Goal: Task Accomplishment & Management: Use online tool/utility

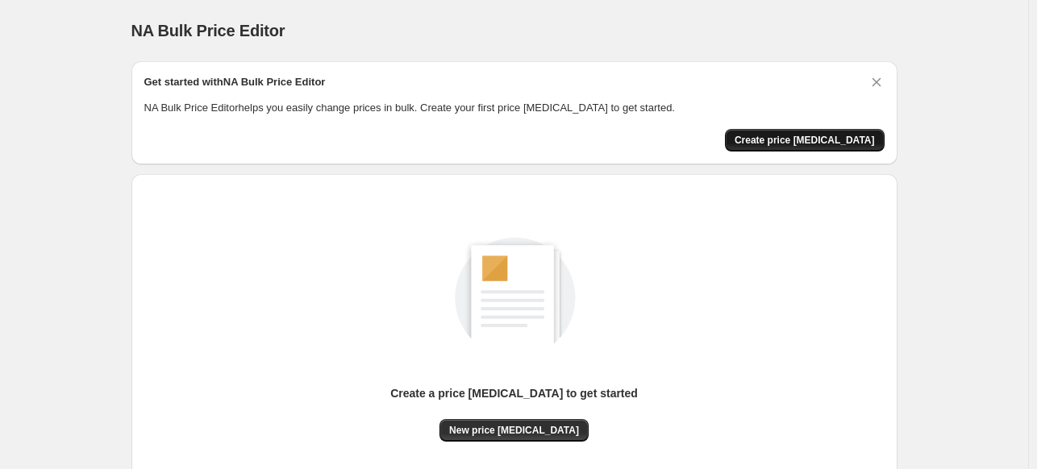
click at [788, 140] on span "Create price [MEDICAL_DATA]" at bounding box center [804, 140] width 140 height 13
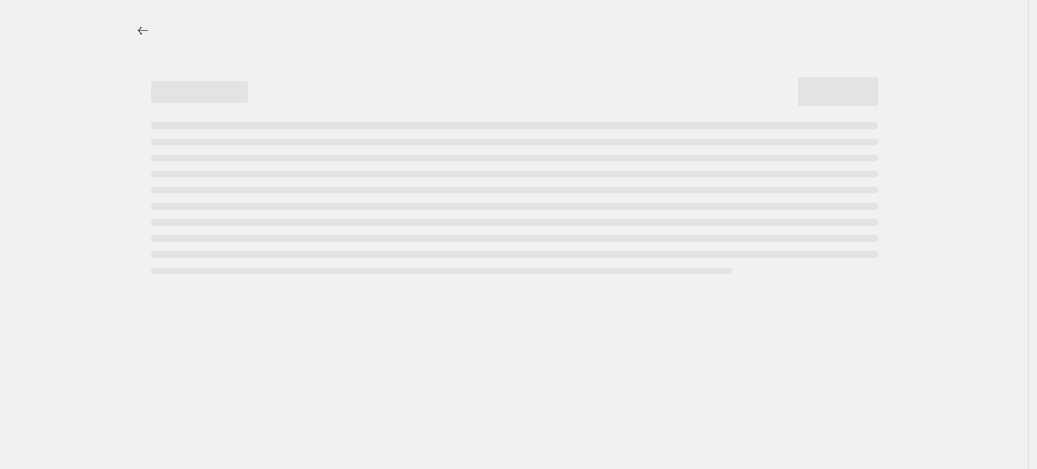
select select "percentage"
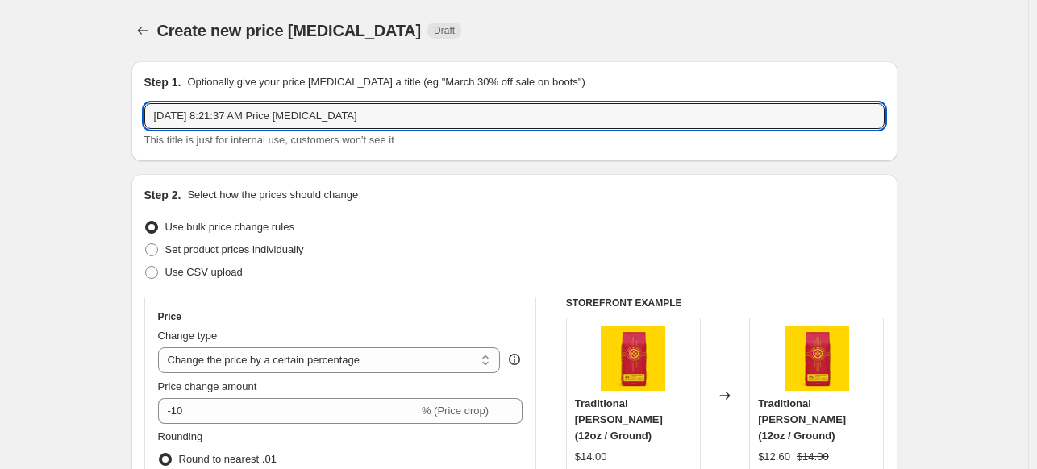
drag, startPoint x: 360, startPoint y: 120, endPoint x: 135, endPoint y: 96, distance: 225.4
click at [135, 96] on div "Step 1. Optionally give your price [MEDICAL_DATA] a title (eg "March 30% off sa…" at bounding box center [514, 111] width 766 height 100
type input "F"
type input "Test"
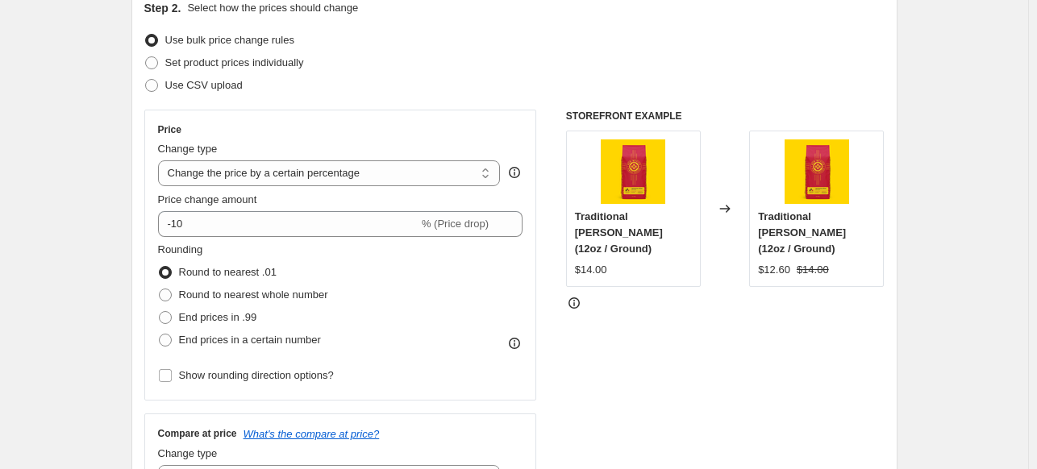
scroll to position [161, 0]
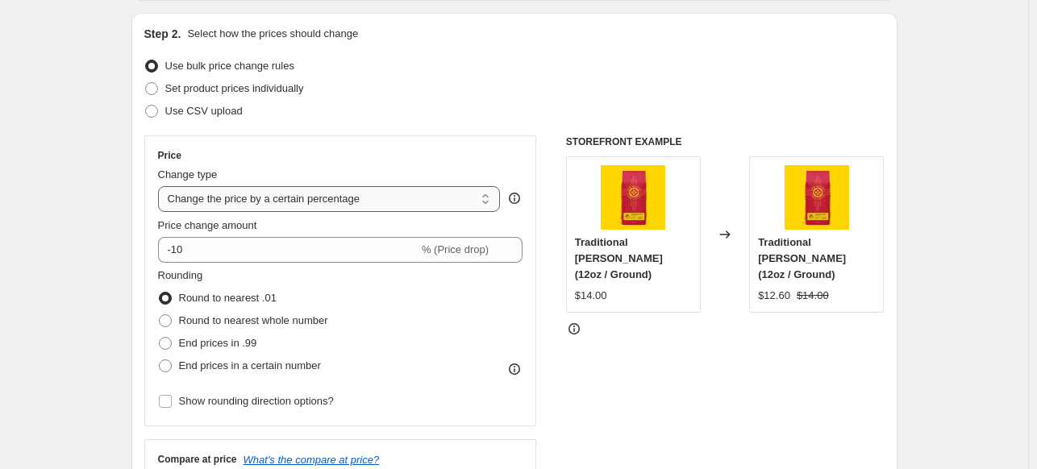
click at [421, 197] on select "Change the price to a certain amount Change the price by a certain amount Chang…" at bounding box center [329, 199] width 343 height 26
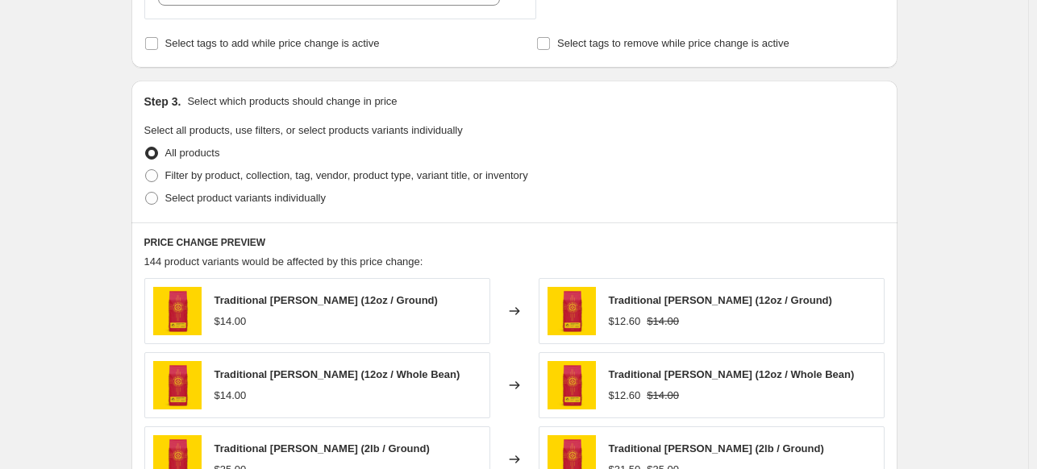
scroll to position [645, 0]
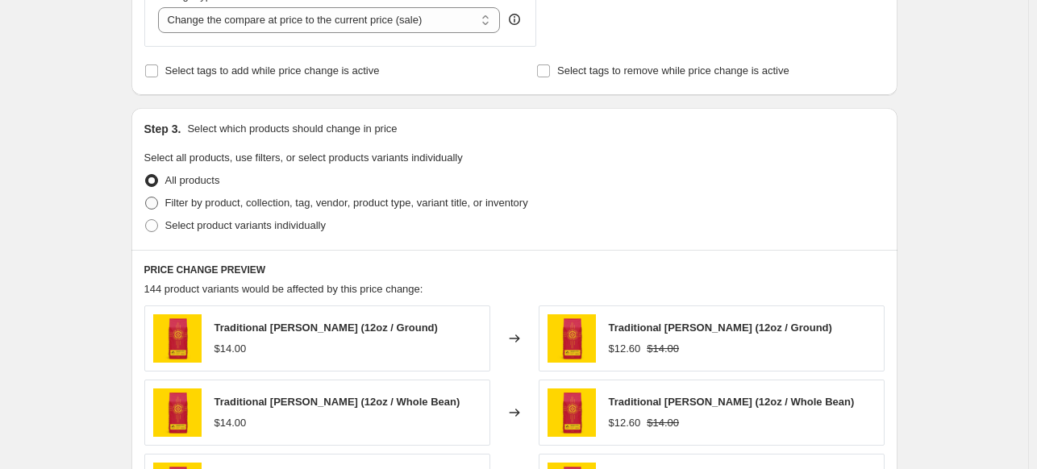
click at [154, 198] on span at bounding box center [151, 203] width 13 height 13
click at [146, 197] on input "Filter by product, collection, tag, vendor, product type, variant title, or inv…" at bounding box center [145, 197] width 1 height 1
radio input "true"
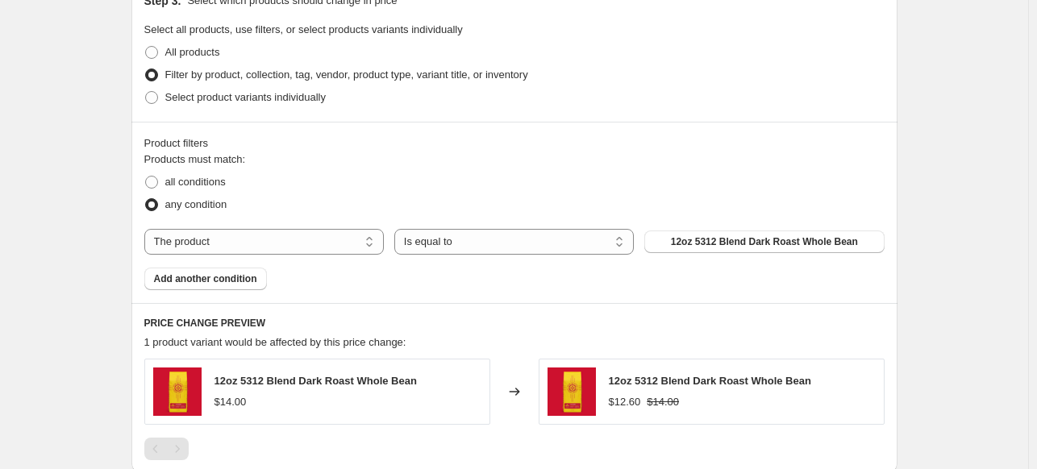
scroll to position [806, 0]
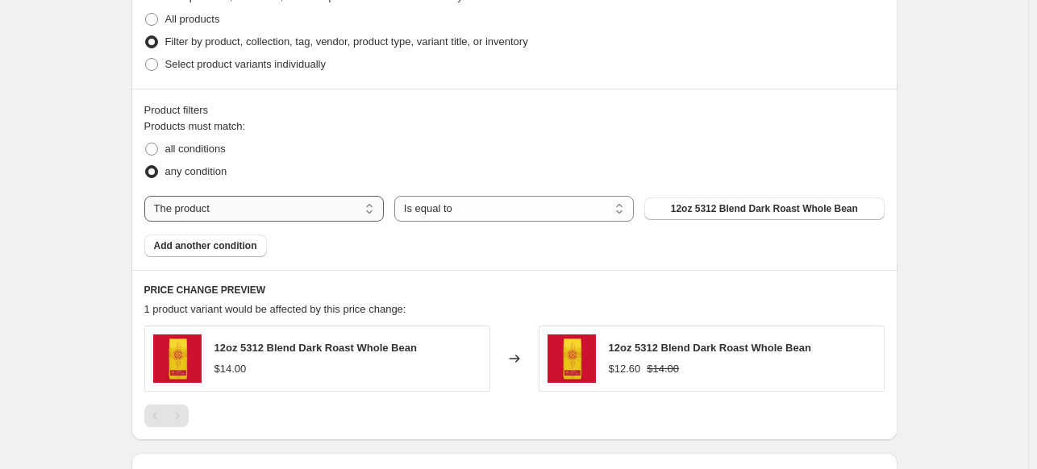
click at [267, 212] on select "The product The product's collection The product's tag The product's vendor The…" at bounding box center [263, 209] width 239 height 26
click at [526, 212] on select "Is equal to Is not equal to" at bounding box center [513, 209] width 239 height 26
click at [787, 213] on span "12oz 5312 Blend Dark Roast Whole Bean" at bounding box center [764, 208] width 187 height 13
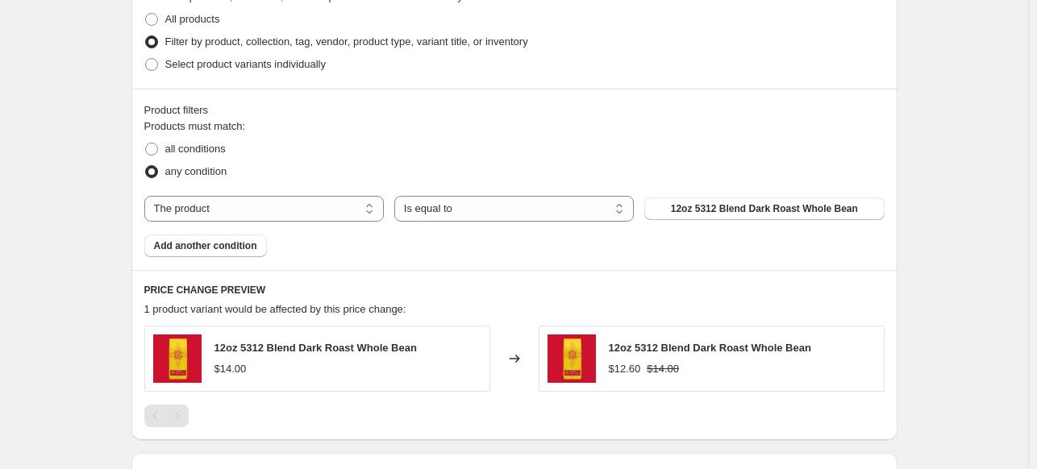
click at [298, 249] on div "Products must match: all conditions any condition The product The product's col…" at bounding box center [514, 187] width 740 height 139
click at [590, 268] on div "Product filters Products must match: all conditions any condition The product T…" at bounding box center [514, 179] width 766 height 181
click at [436, 260] on div "Product filters Products must match: all conditions any condition The product T…" at bounding box center [514, 179] width 766 height 181
click at [239, 65] on span "Select product variants individually" at bounding box center [245, 64] width 160 height 12
click at [146, 59] on input "Select product variants individually" at bounding box center [145, 58] width 1 height 1
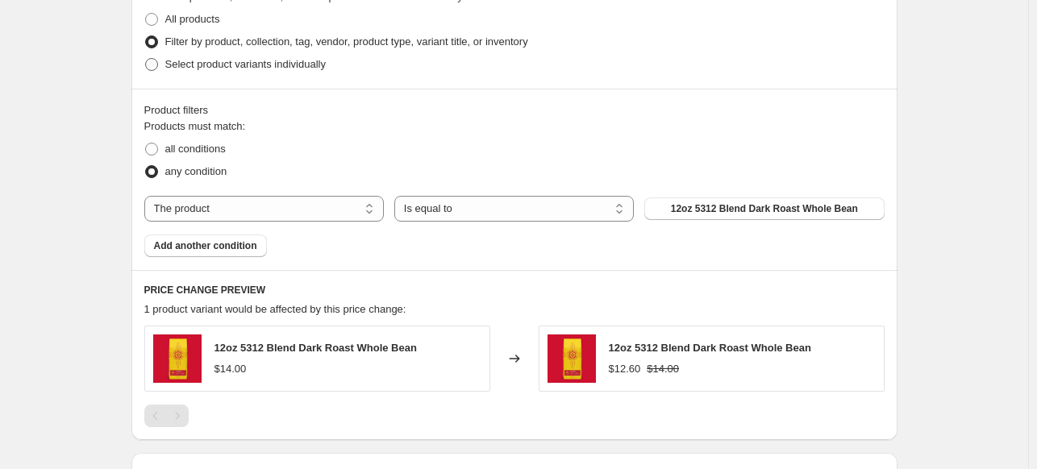
radio input "true"
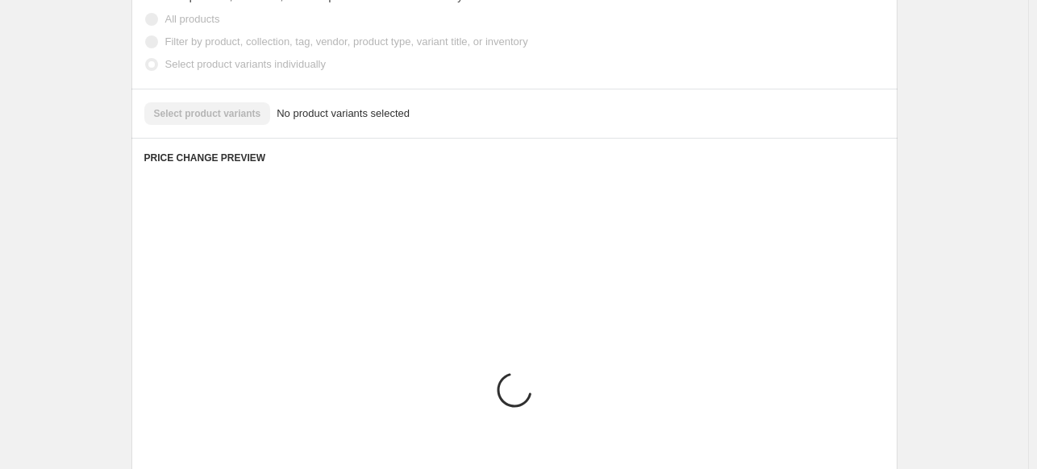
scroll to position [784, 0]
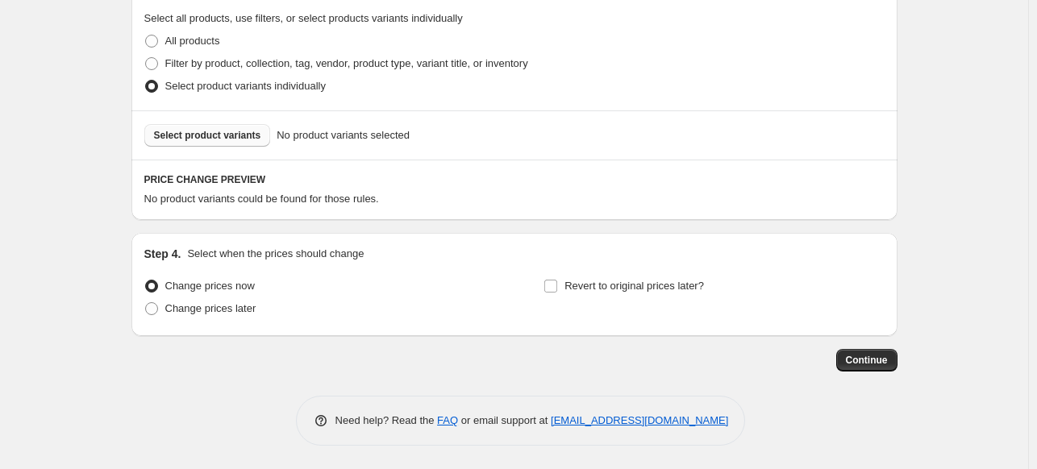
click at [253, 134] on span "Select product variants" at bounding box center [207, 135] width 107 height 13
click at [152, 311] on span at bounding box center [151, 308] width 13 height 13
click at [146, 303] on input "Change prices later" at bounding box center [145, 302] width 1 height 1
radio input "true"
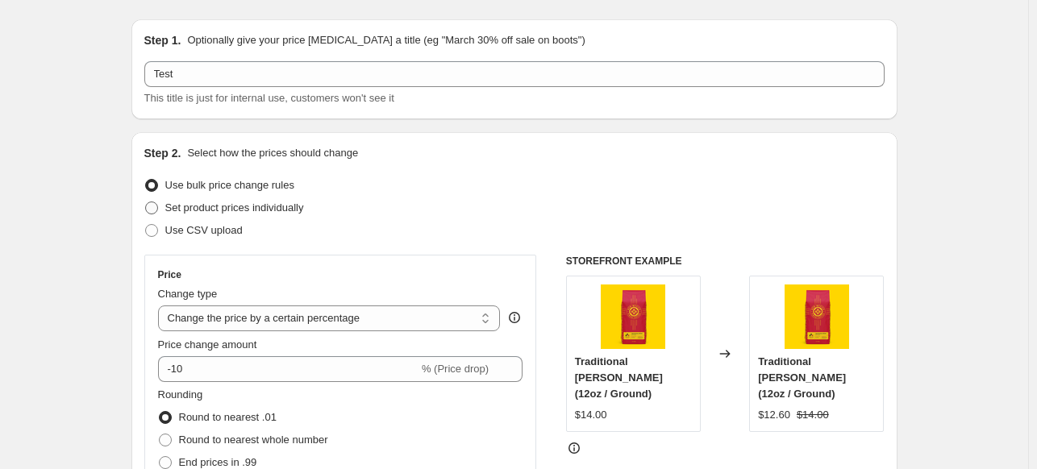
scroll to position [81, 0]
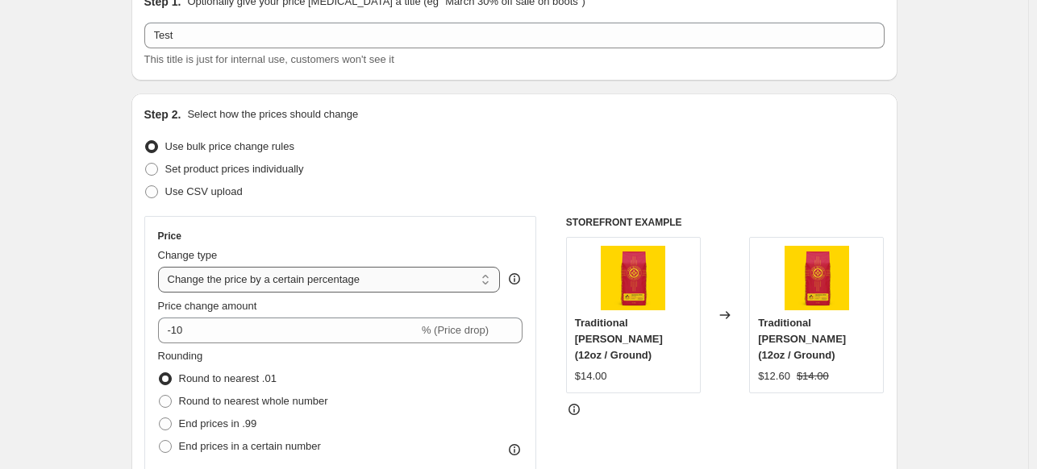
click at [232, 279] on select "Change the price to a certain amount Change the price by a certain amount Chang…" at bounding box center [329, 280] width 343 height 26
